Goal: Entertainment & Leisure: Consume media (video, audio)

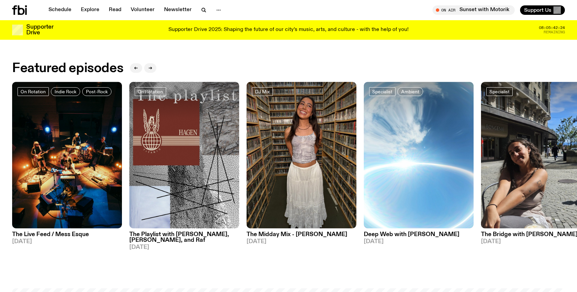
scroll to position [334, 0]
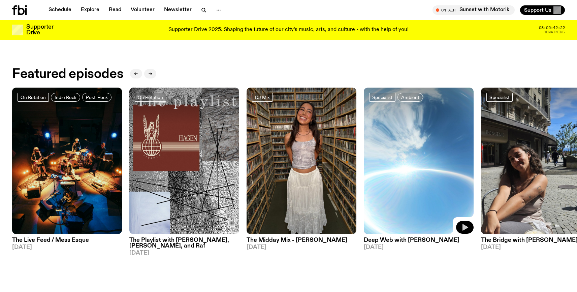
click at [460, 231] on button "button" at bounding box center [465, 227] width 18 height 13
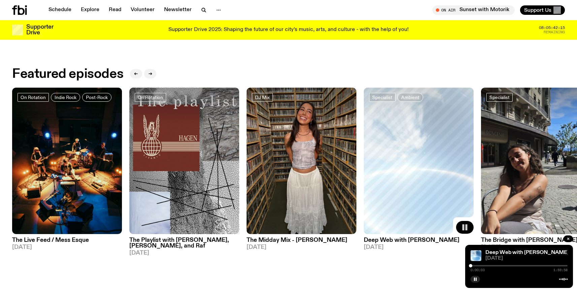
click at [486, 266] on div at bounding box center [518, 265] width 97 height 1
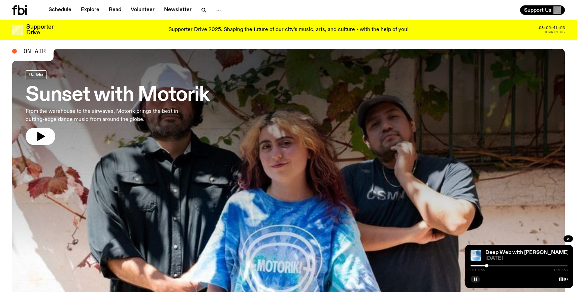
scroll to position [14, 0]
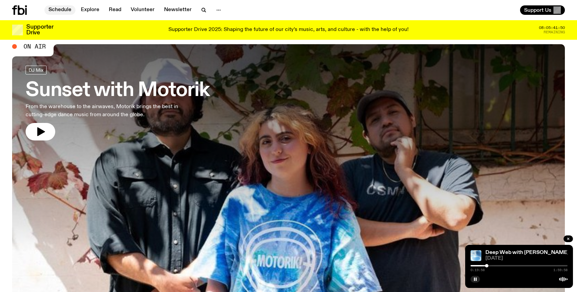
click at [61, 14] on link "Schedule" at bounding box center [59, 9] width 31 height 9
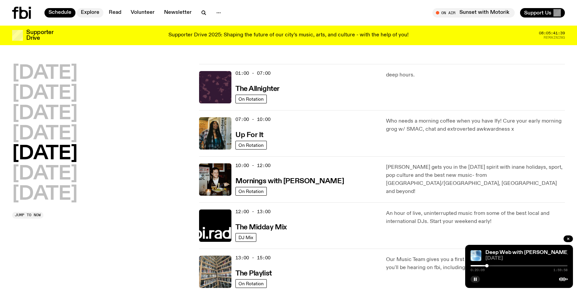
click at [90, 13] on link "Explore" at bounding box center [90, 12] width 27 height 9
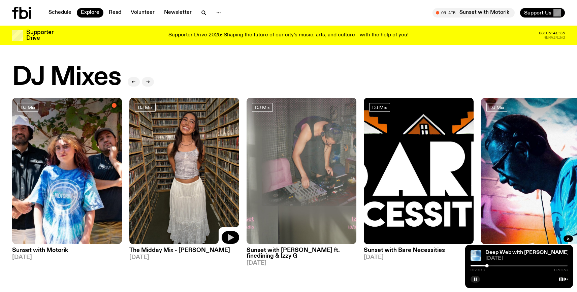
click at [227, 240] on icon "button" at bounding box center [230, 237] width 8 height 8
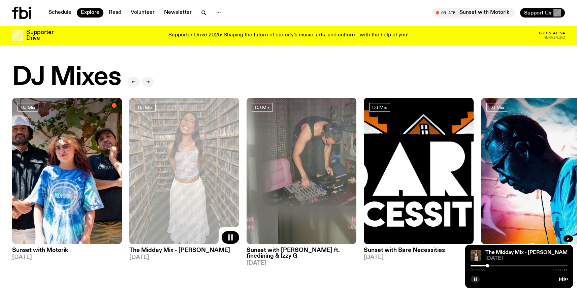
drag, startPoint x: 471, startPoint y: 266, endPoint x: 488, endPoint y: 265, distance: 16.5
click at [488, 265] on div at bounding box center [487, 265] width 3 height 3
drag, startPoint x: 488, startPoint y: 265, endPoint x: 500, endPoint y: 265, distance: 11.8
click at [490, 265] on div at bounding box center [487, 265] width 3 height 3
drag, startPoint x: 501, startPoint y: 265, endPoint x: 512, endPoint y: 265, distance: 11.8
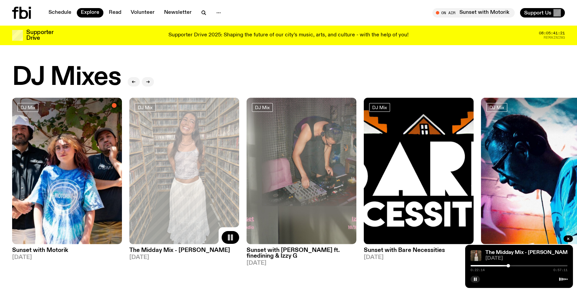
click at [510, 265] on div at bounding box center [507, 265] width 3 height 3
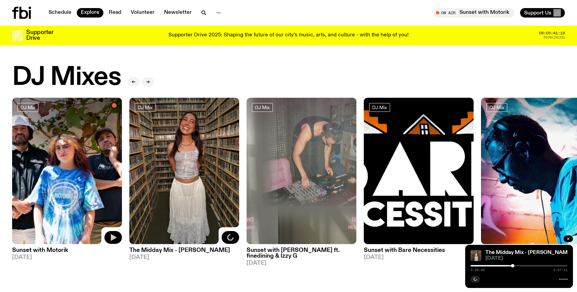
click at [112, 239] on icon "button" at bounding box center [114, 237] width 6 height 7
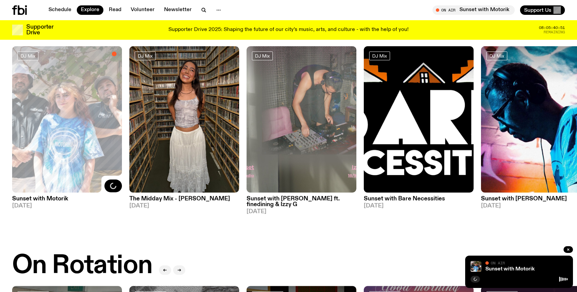
scroll to position [43, 0]
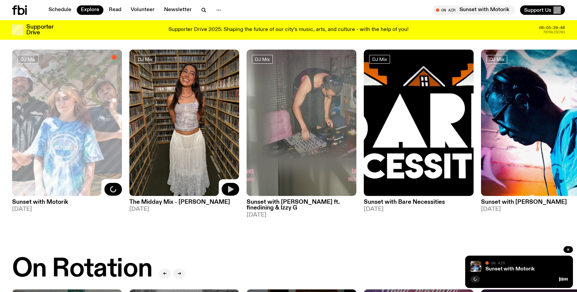
click at [183, 182] on img at bounding box center [184, 122] width 110 height 146
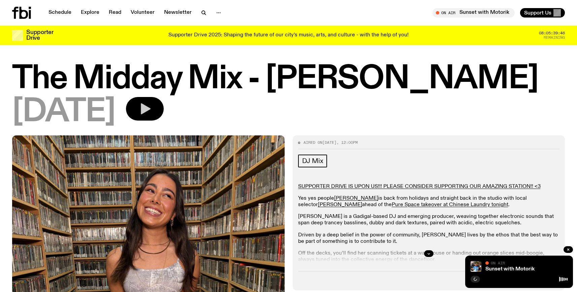
click at [152, 108] on icon "button" at bounding box center [144, 108] width 13 height 13
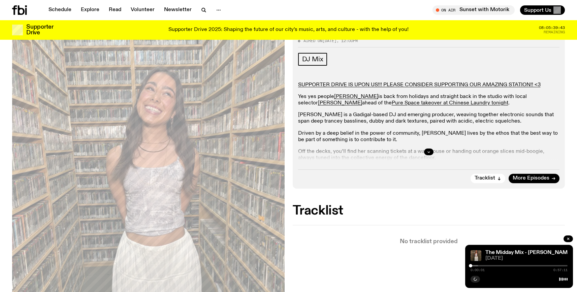
scroll to position [84, 0]
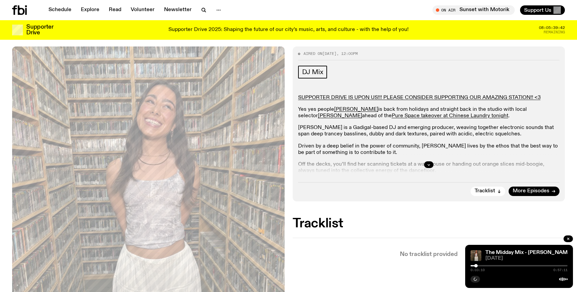
drag, startPoint x: 472, startPoint y: 266, endPoint x: 477, endPoint y: 266, distance: 5.1
click at [477, 266] on div at bounding box center [475, 265] width 3 height 3
click at [430, 165] on icon "button" at bounding box center [429, 165] width 4 height 4
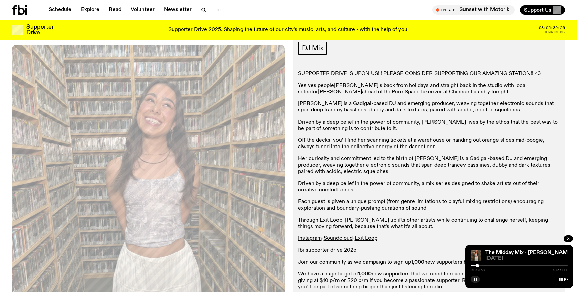
scroll to position [112, 0]
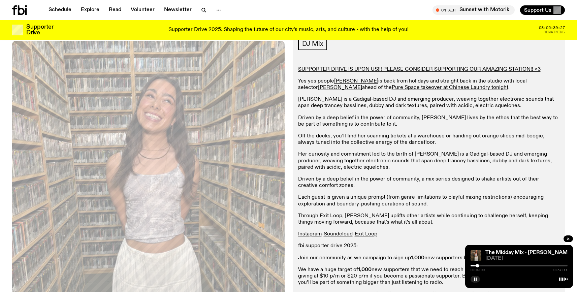
drag, startPoint x: 483, startPoint y: 267, endPoint x: 497, endPoint y: 268, distance: 14.2
click at [497, 268] on div "0:04:00 0:57:11" at bounding box center [518, 268] width 97 height 8
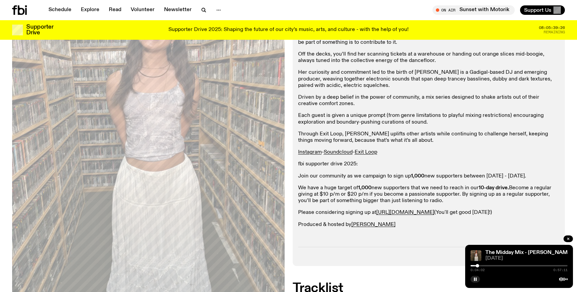
scroll to position [208, 0]
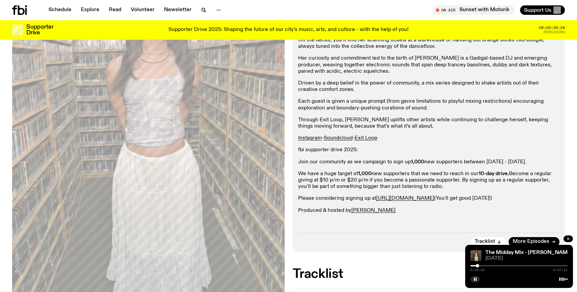
click at [490, 265] on div at bounding box center [518, 265] width 97 height 1
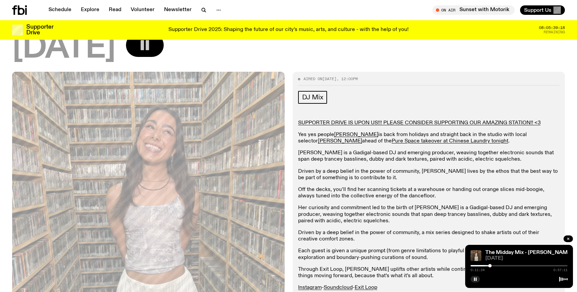
scroll to position [87, 0]
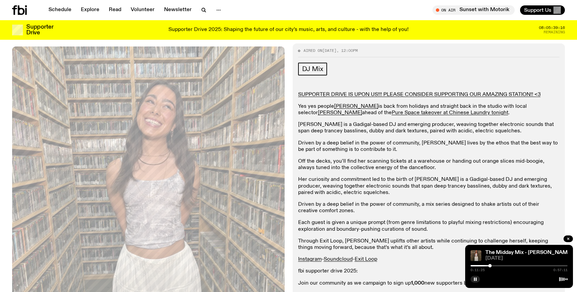
click at [512, 266] on div at bounding box center [518, 265] width 97 height 1
click at [530, 264] on div "0:24:37 0:57:11" at bounding box center [518, 268] width 97 height 8
click at [532, 266] on div at bounding box center [518, 265] width 97 height 1
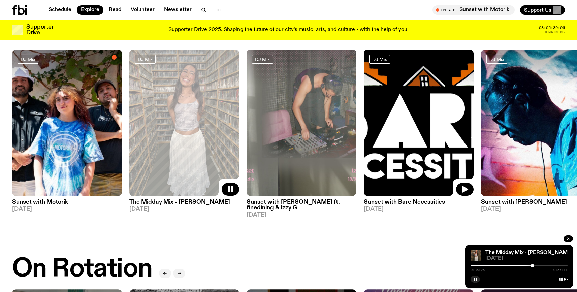
scroll to position [14, 0]
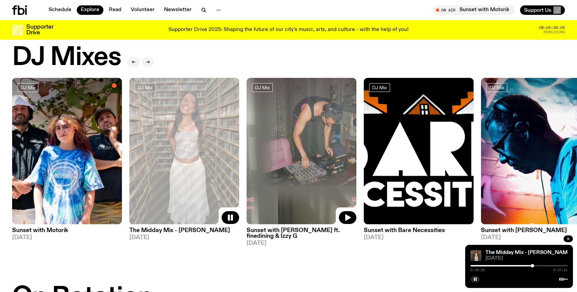
click at [306, 184] on img at bounding box center [301, 151] width 110 height 146
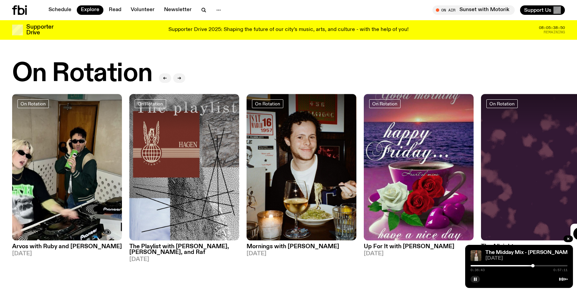
scroll to position [238, 0]
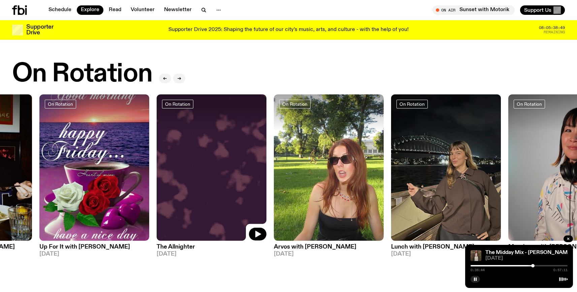
drag, startPoint x: 508, startPoint y: 154, endPoint x: 166, endPoint y: 154, distance: 342.4
click at [166, 154] on img at bounding box center [212, 167] width 110 height 146
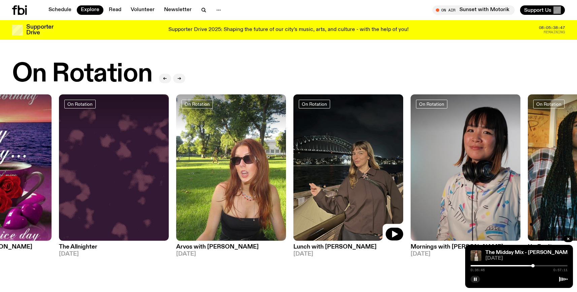
drag, startPoint x: 460, startPoint y: 182, endPoint x: 389, endPoint y: 181, distance: 71.1
click at [389, 181] on img at bounding box center [348, 167] width 110 height 146
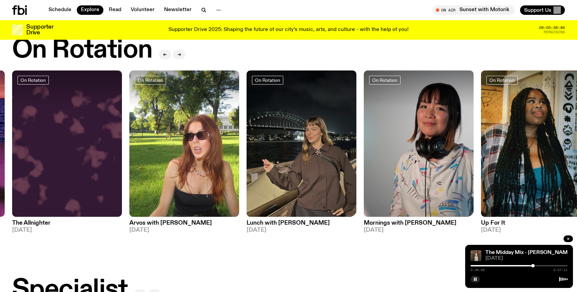
scroll to position [266, 0]
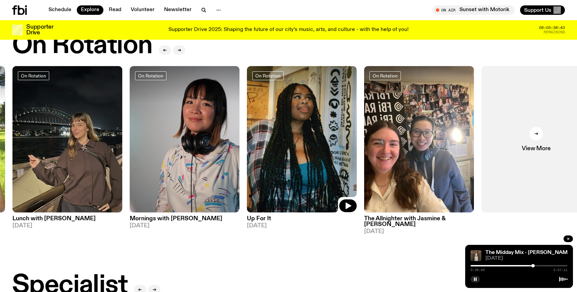
drag, startPoint x: 489, startPoint y: 170, endPoint x: 247, endPoint y: 183, distance: 242.5
click at [247, 183] on img at bounding box center [302, 139] width 110 height 146
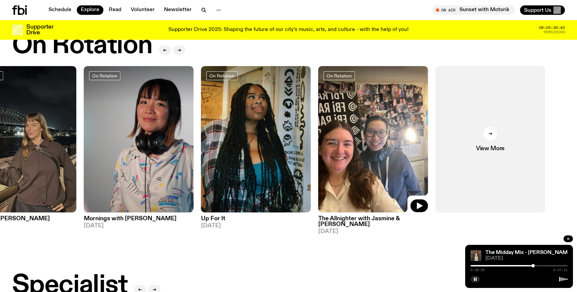
drag, startPoint x: 411, startPoint y: 177, endPoint x: 364, endPoint y: 178, distance: 47.1
click at [364, 178] on img at bounding box center [373, 139] width 110 height 146
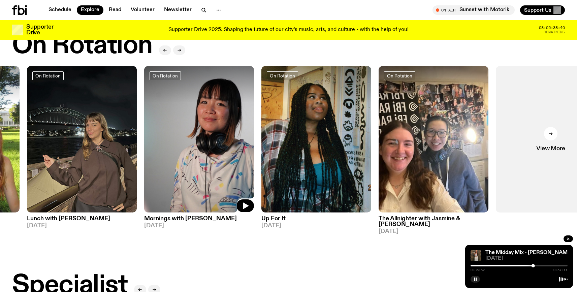
drag, startPoint x: 136, startPoint y: 177, endPoint x: 626, endPoint y: 160, distance: 489.9
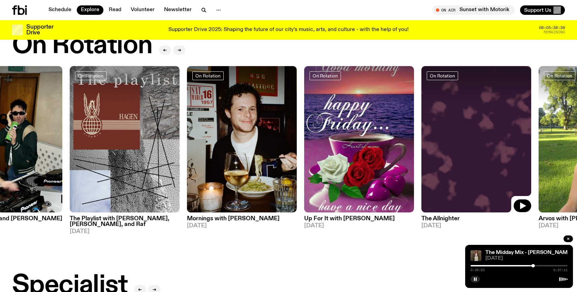
drag, startPoint x: 277, startPoint y: 153, endPoint x: 505, endPoint y: 148, distance: 228.0
click at [487, 146] on img at bounding box center [476, 139] width 110 height 146
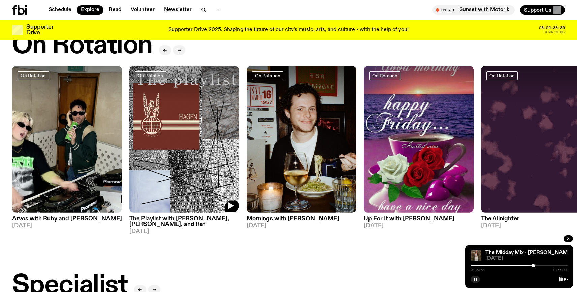
drag, startPoint x: 149, startPoint y: 148, endPoint x: 496, endPoint y: 137, distance: 347.7
click at [495, 137] on div "On Rotation Arvos with Ruby and Al [DATE] On Rotation The Playlist with [PERSON…" at bounding box center [288, 150] width 553 height 168
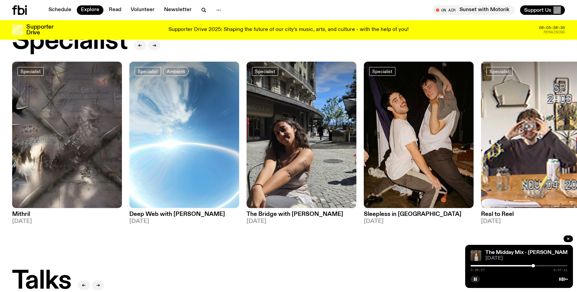
scroll to position [516, 0]
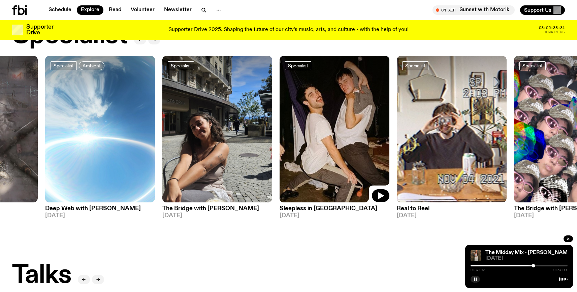
drag, startPoint x: 388, startPoint y: 168, endPoint x: 303, endPoint y: 169, distance: 84.2
click at [303, 169] on img at bounding box center [334, 129] width 110 height 146
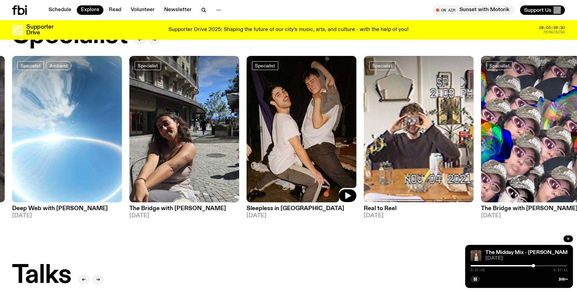
scroll to position [488, 0]
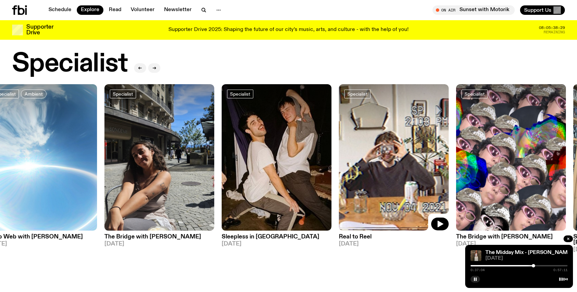
drag, startPoint x: 378, startPoint y: 170, endPoint x: 258, endPoint y: 174, distance: 119.9
click at [339, 174] on img at bounding box center [394, 157] width 110 height 146
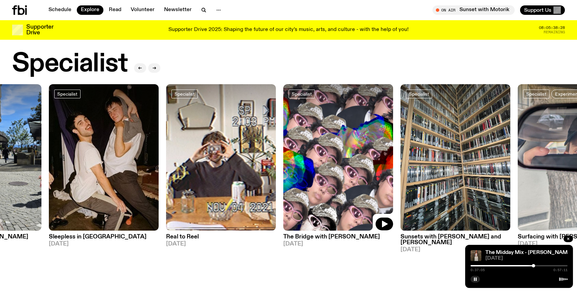
drag, startPoint x: 423, startPoint y: 169, endPoint x: 301, endPoint y: 174, distance: 122.7
click at [302, 174] on img at bounding box center [338, 157] width 110 height 146
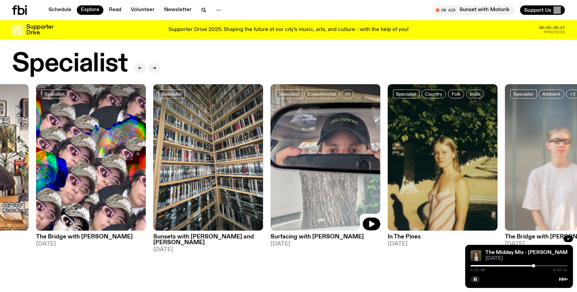
drag, startPoint x: 446, startPoint y: 170, endPoint x: 319, endPoint y: 176, distance: 127.8
click at [323, 176] on img at bounding box center [325, 157] width 110 height 146
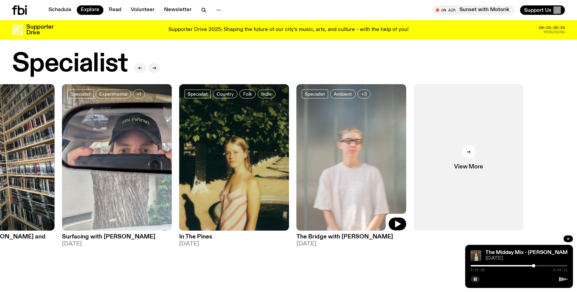
drag, startPoint x: 409, startPoint y: 169, endPoint x: 335, endPoint y: 170, distance: 74.1
click at [335, 170] on img at bounding box center [351, 157] width 110 height 146
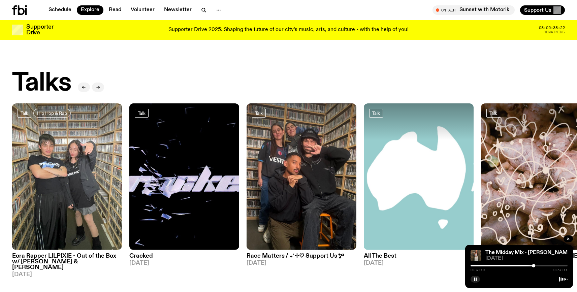
scroll to position [734, 0]
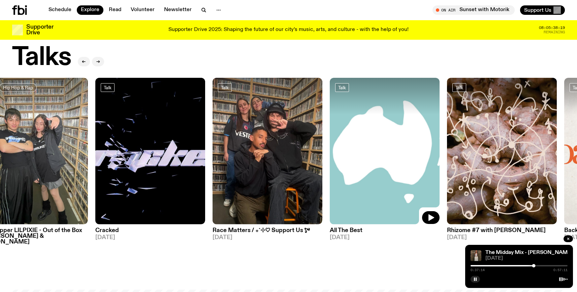
drag, startPoint x: 453, startPoint y: 174, endPoint x: 272, endPoint y: 177, distance: 181.2
click at [330, 176] on img at bounding box center [385, 151] width 110 height 146
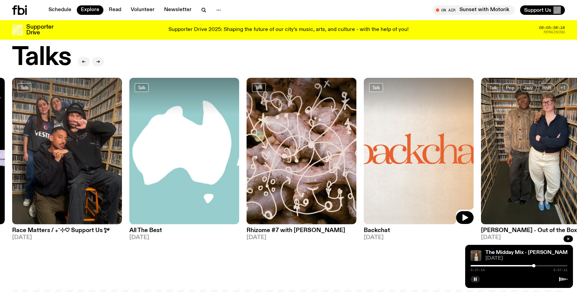
drag, startPoint x: 453, startPoint y: 168, endPoint x: 259, endPoint y: 176, distance: 194.5
click at [364, 176] on img at bounding box center [419, 151] width 110 height 146
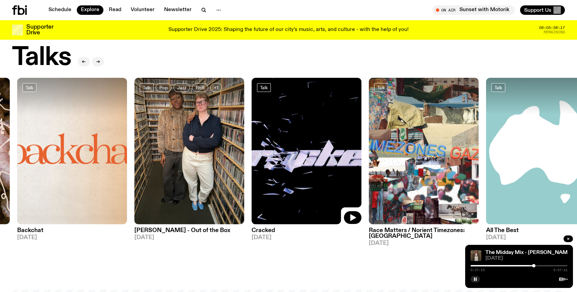
drag, startPoint x: 420, startPoint y: 168, endPoint x: 233, endPoint y: 176, distance: 187.4
click at [252, 176] on img at bounding box center [307, 151] width 110 height 146
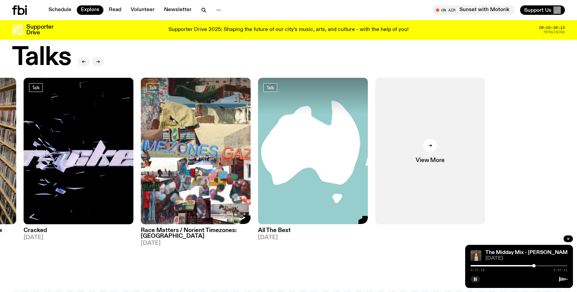
drag, startPoint x: 391, startPoint y: 170, endPoint x: 577, endPoint y: 165, distance: 186.6
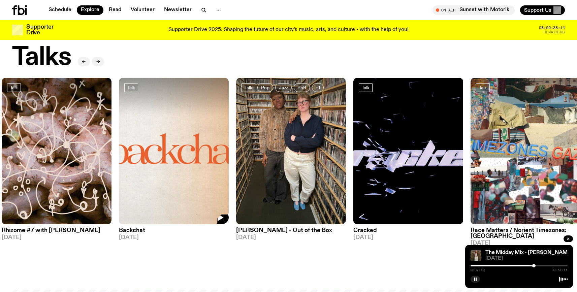
drag, startPoint x: 203, startPoint y: 154, endPoint x: 496, endPoint y: 151, distance: 292.6
click at [229, 150] on img at bounding box center [174, 151] width 110 height 146
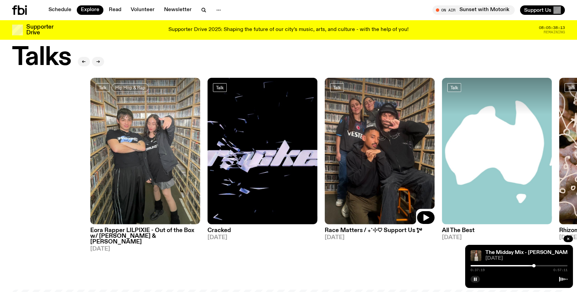
drag, startPoint x: 365, startPoint y: 149, endPoint x: 544, endPoint y: 152, distance: 179.2
click at [520, 149] on div "Talk Hip Hop & Rap Eora Rapper LILPIXIE - Out of the Box w/ [PERSON_NAME] & [PE…" at bounding box center [288, 165] width 553 height 174
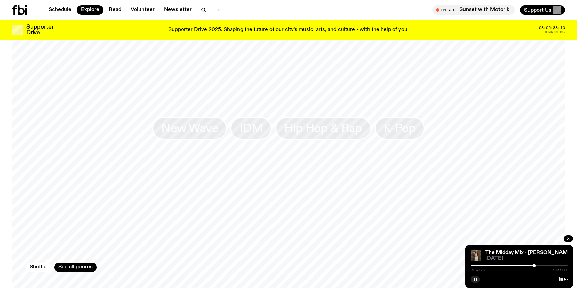
scroll to position [1050, 0]
click at [70, 258] on link "See all genres" at bounding box center [75, 262] width 42 height 9
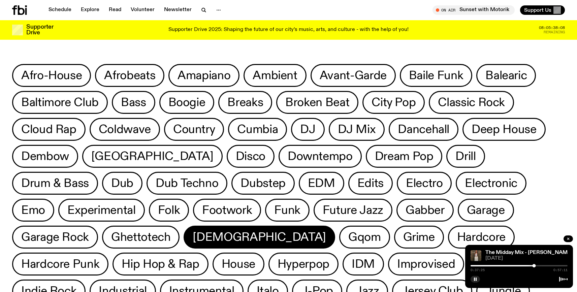
scroll to position [28, 0]
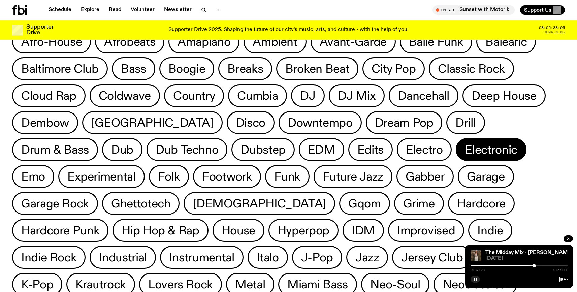
click at [465, 147] on span "Electronic" at bounding box center [491, 149] width 52 height 13
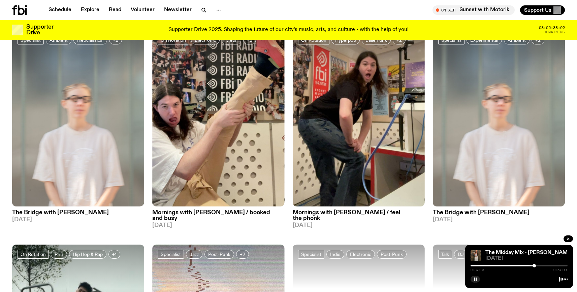
scroll to position [64, 0]
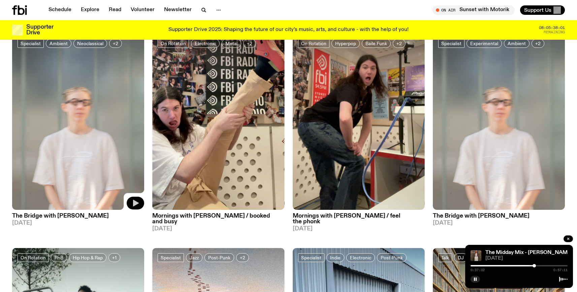
click at [134, 198] on button "button" at bounding box center [136, 203] width 18 height 13
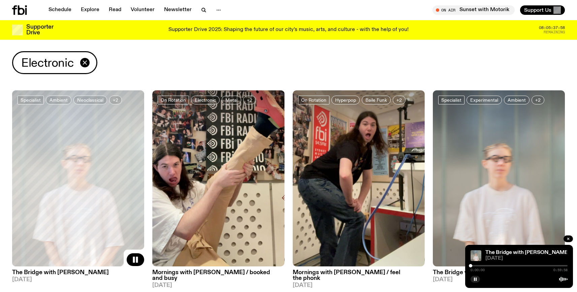
scroll to position [36, 0]
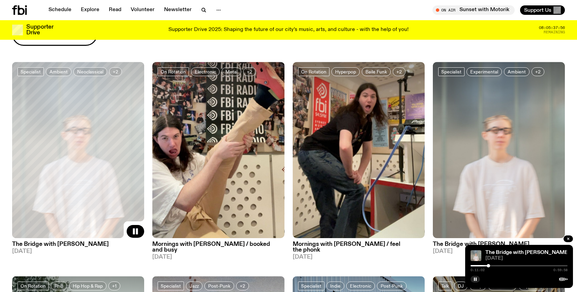
drag, startPoint x: 471, startPoint y: 266, endPoint x: 488, endPoint y: 266, distance: 17.5
click at [488, 266] on div at bounding box center [488, 265] width 3 height 3
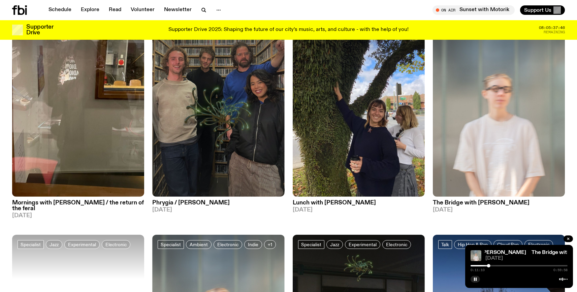
scroll to position [529, 0]
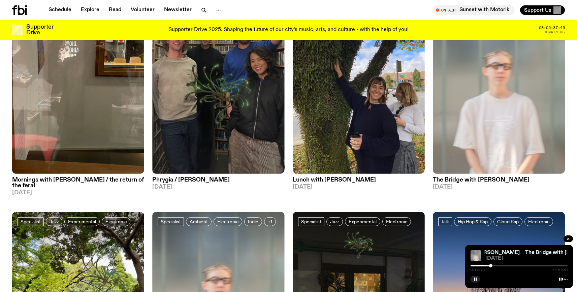
click at [491, 265] on div at bounding box center [490, 265] width 3 height 3
drag, startPoint x: 494, startPoint y: 265, endPoint x: 498, endPoint y: 265, distance: 4.4
click at [498, 265] on div at bounding box center [518, 265] width 97 height 1
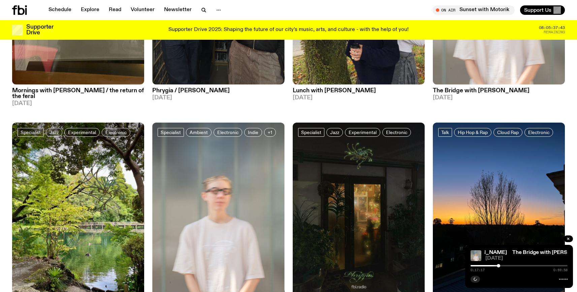
scroll to position [625, 0]
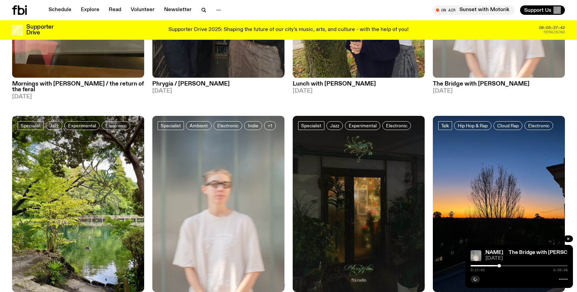
drag, startPoint x: 498, startPoint y: 265, endPoint x: 507, endPoint y: 265, distance: 9.1
click at [501, 266] on div at bounding box center [498, 265] width 3 height 3
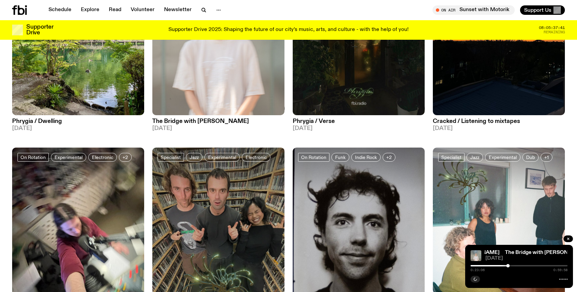
scroll to position [884, 0]
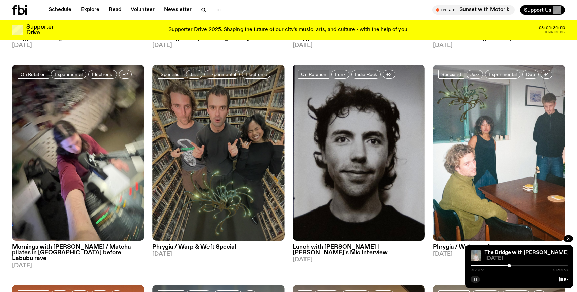
click at [475, 277] on icon "button" at bounding box center [475, 279] width 4 height 4
